Goal: Transaction & Acquisition: Purchase product/service

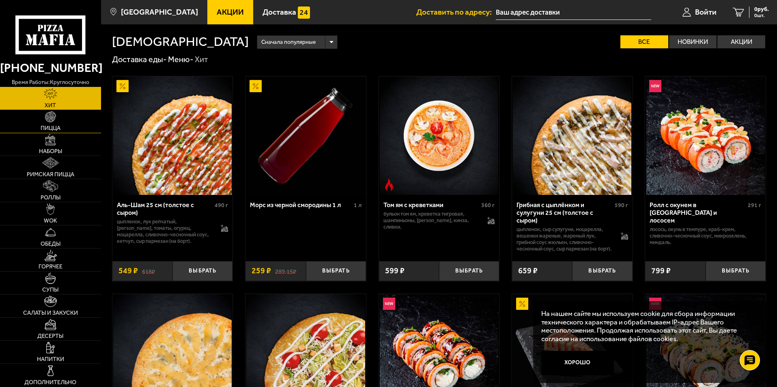
click at [53, 120] on img at bounding box center [50, 116] width 11 height 11
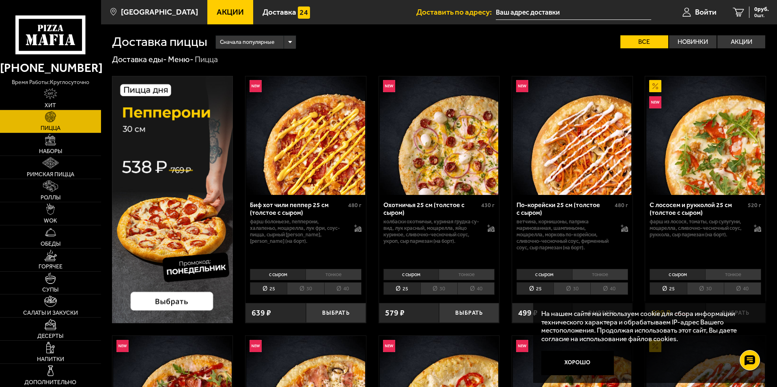
click at [436, 289] on li "30" at bounding box center [439, 288] width 37 height 13
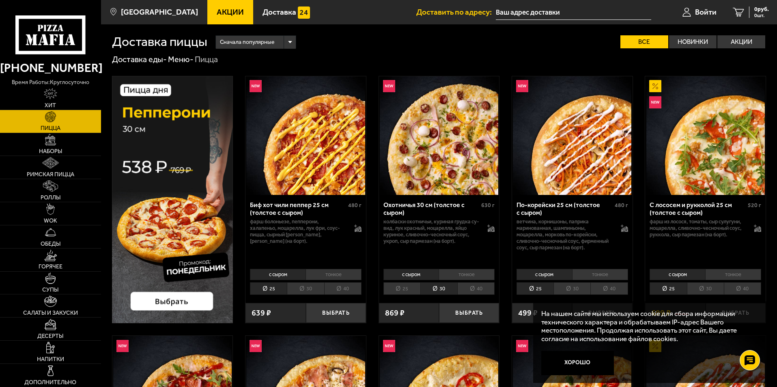
click at [316, 285] on li "30" at bounding box center [305, 288] width 37 height 13
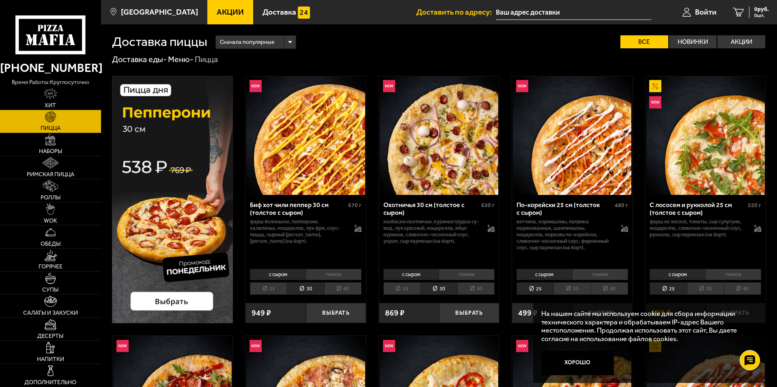
click at [702, 286] on li "30" at bounding box center [705, 288] width 37 height 13
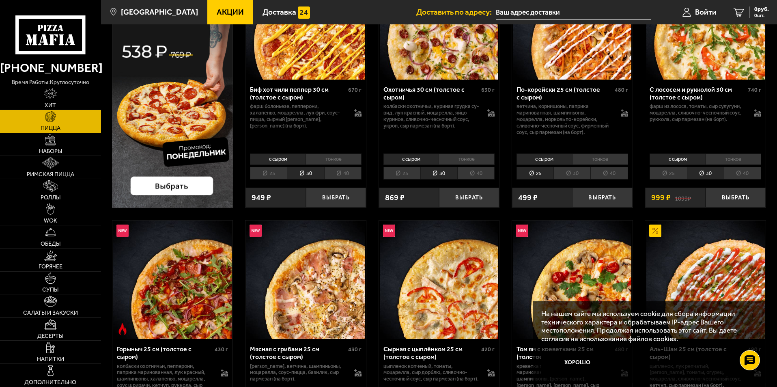
scroll to position [122, 0]
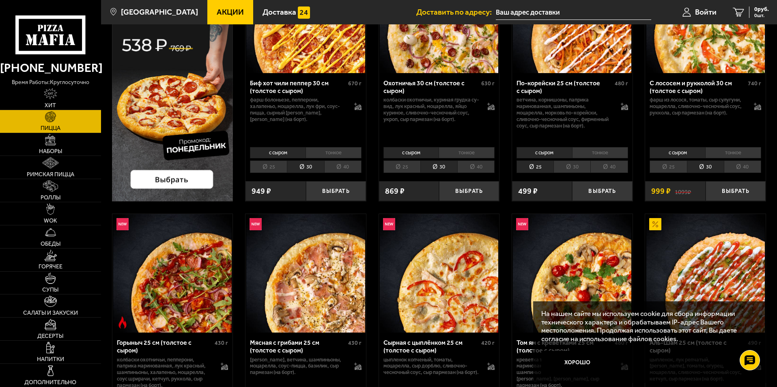
click at [568, 164] on li "30" at bounding box center [572, 166] width 37 height 13
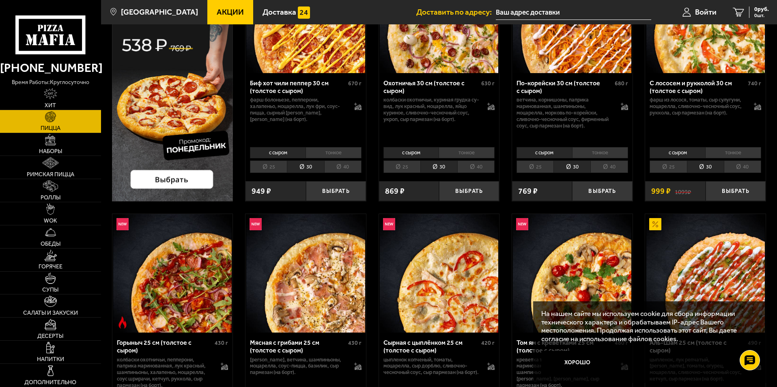
click at [442, 167] on li "30" at bounding box center [439, 166] width 37 height 13
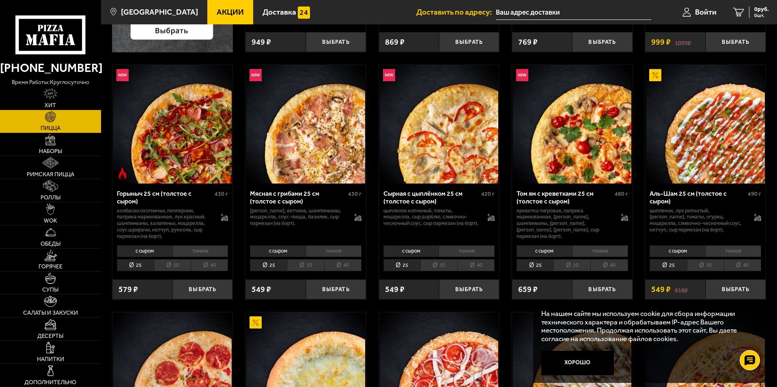
scroll to position [284, 0]
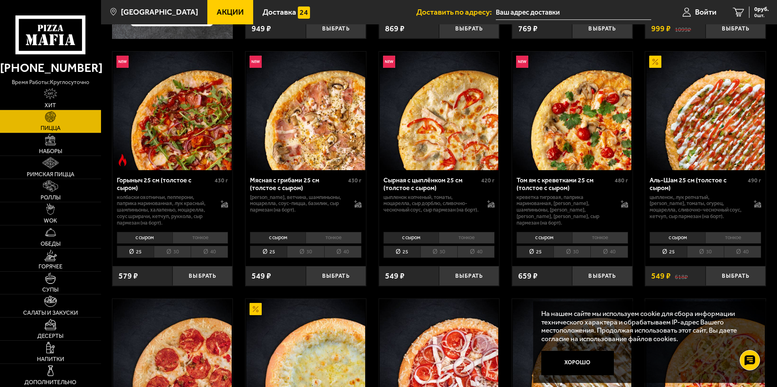
click at [447, 252] on li "30" at bounding box center [439, 252] width 37 height 13
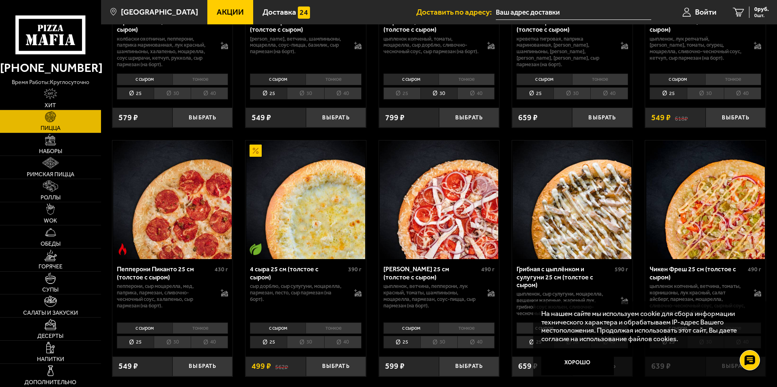
scroll to position [568, 0]
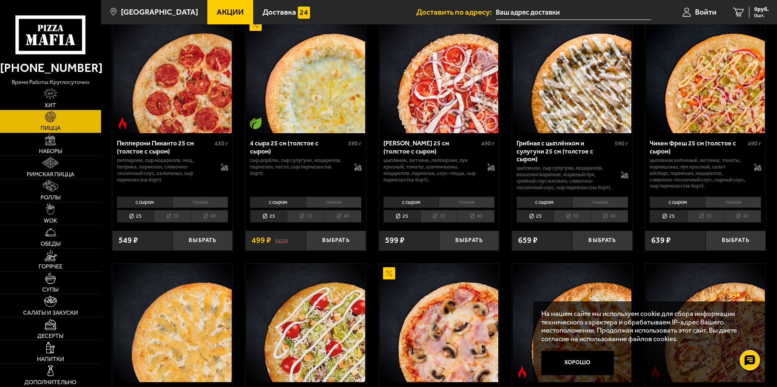
click at [444, 221] on li "30" at bounding box center [439, 216] width 37 height 13
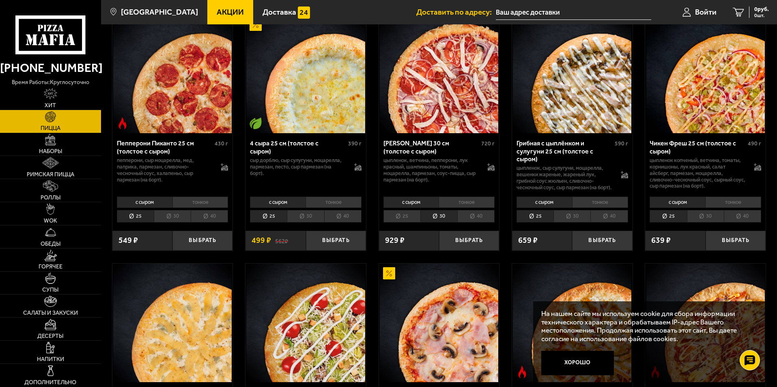
click at [317, 222] on li "30" at bounding box center [305, 216] width 37 height 13
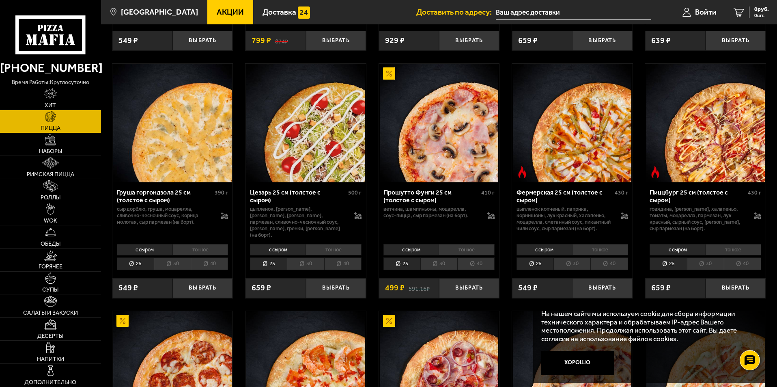
scroll to position [771, 0]
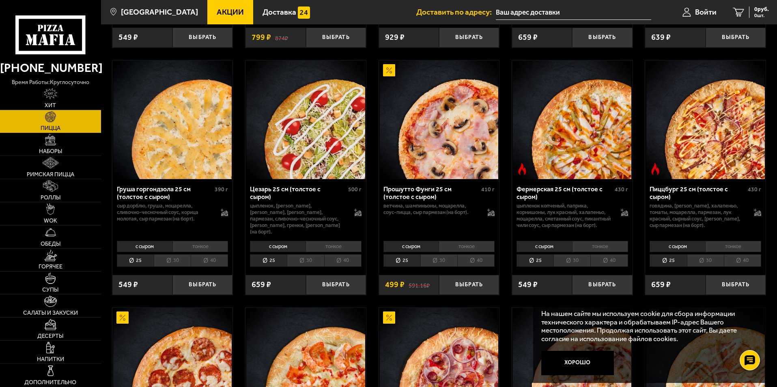
click at [305, 267] on li "30" at bounding box center [305, 260] width 37 height 13
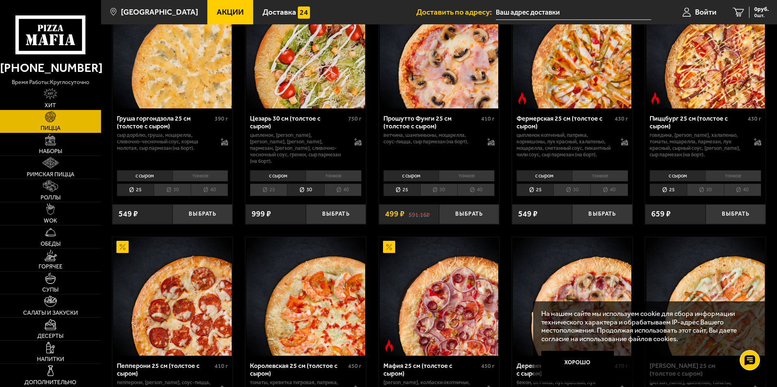
scroll to position [934, 0]
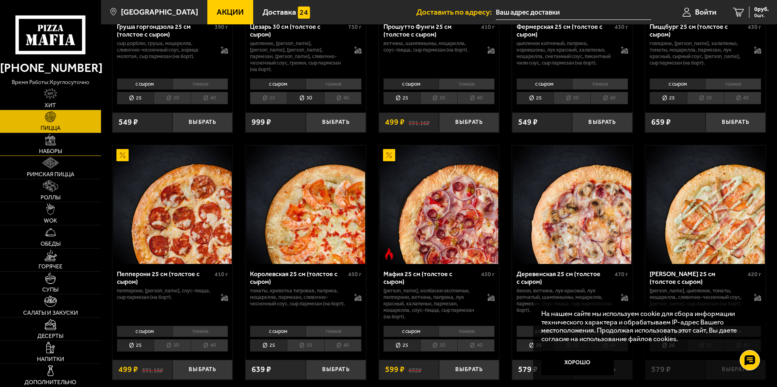
click at [52, 147] on link "Наборы" at bounding box center [50, 144] width 101 height 23
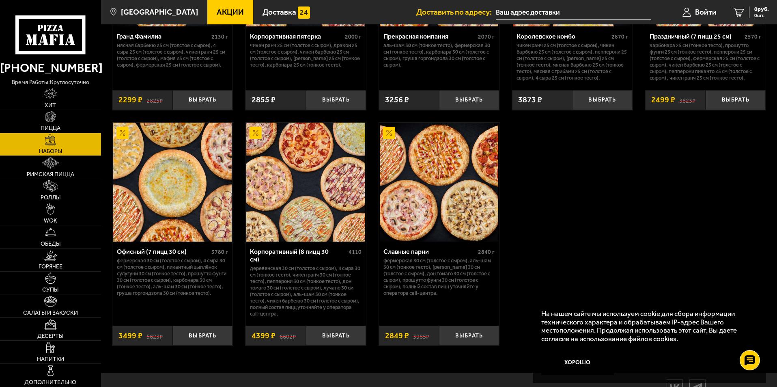
scroll to position [1218, 0]
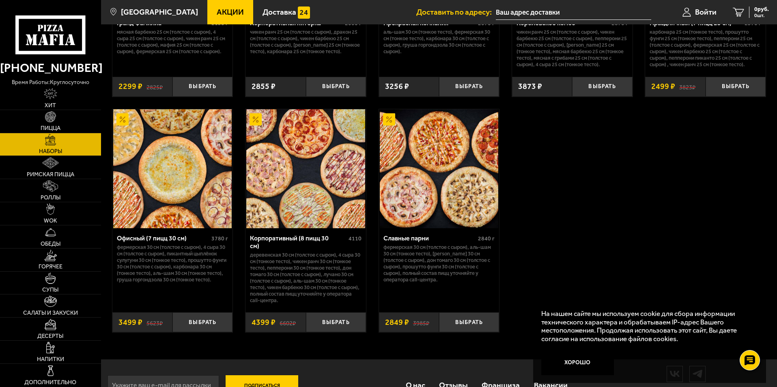
click at [310, 215] on img at bounding box center [305, 168] width 119 height 119
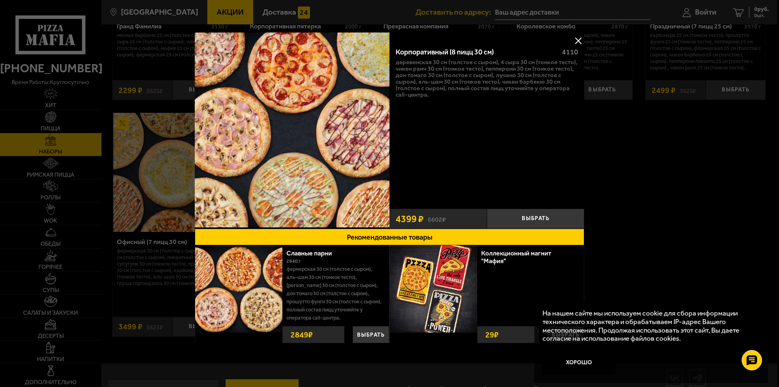
click at [579, 38] on button at bounding box center [578, 41] width 12 height 12
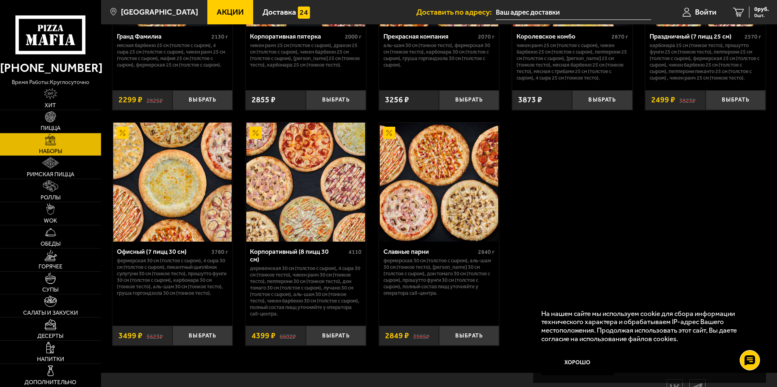
scroll to position [1218, 0]
